Goal: Navigation & Orientation: Go to known website

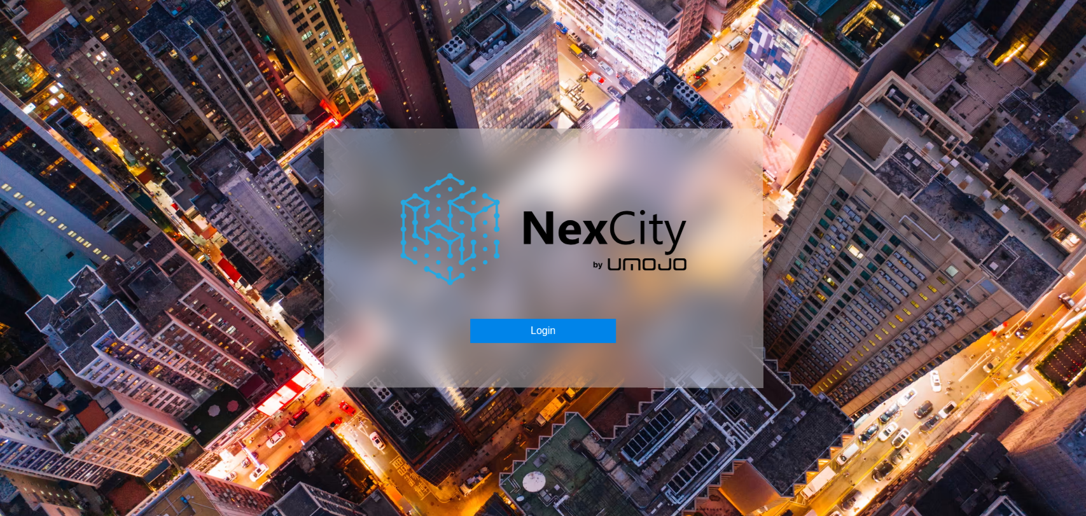
click at [555, 330] on button "Login" at bounding box center [543, 331] width 146 height 24
